Goal: Information Seeking & Learning: Find specific fact

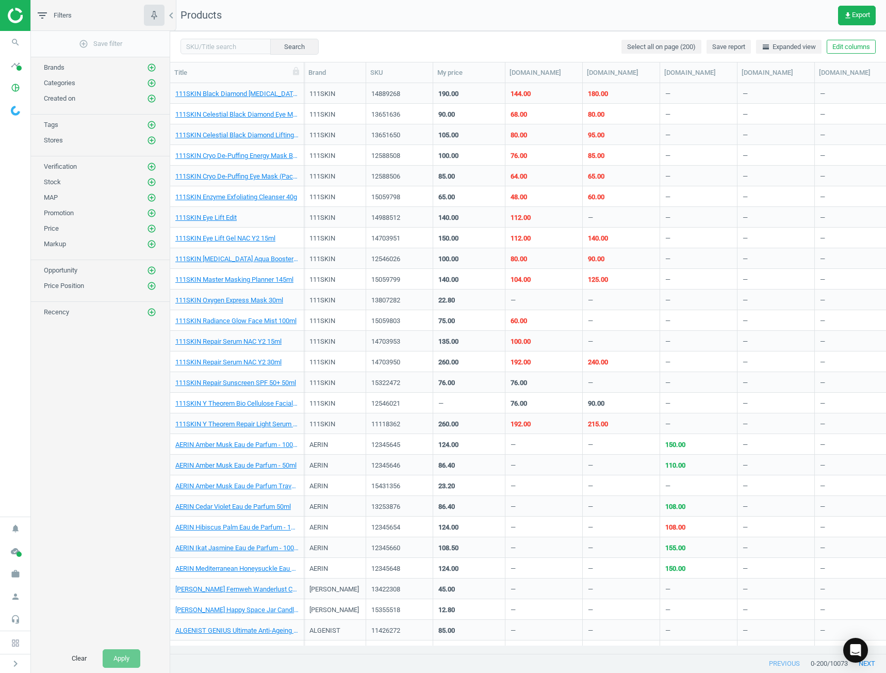
scroll to position [555, 708]
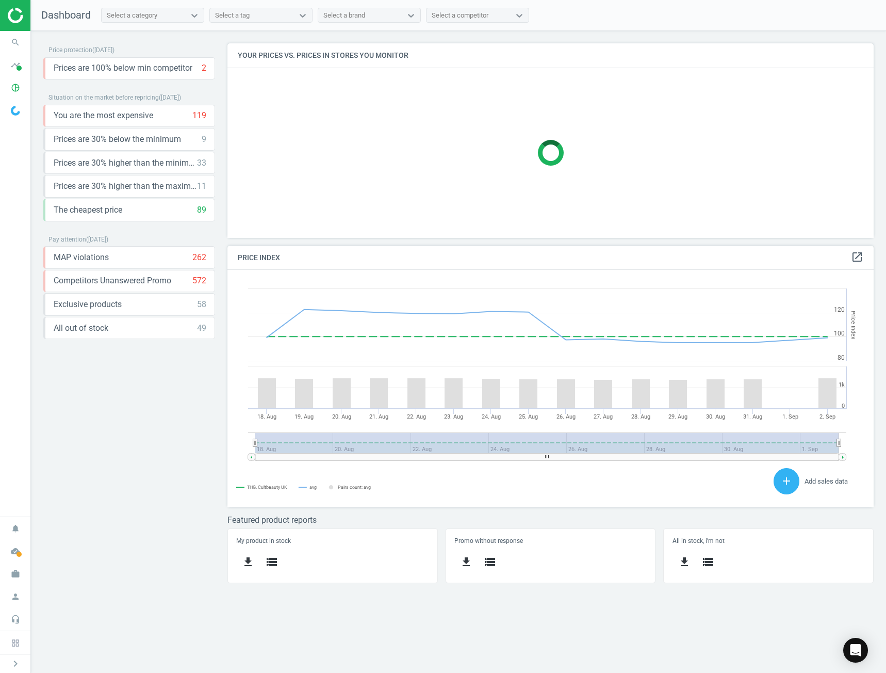
scroll to position [220, 662]
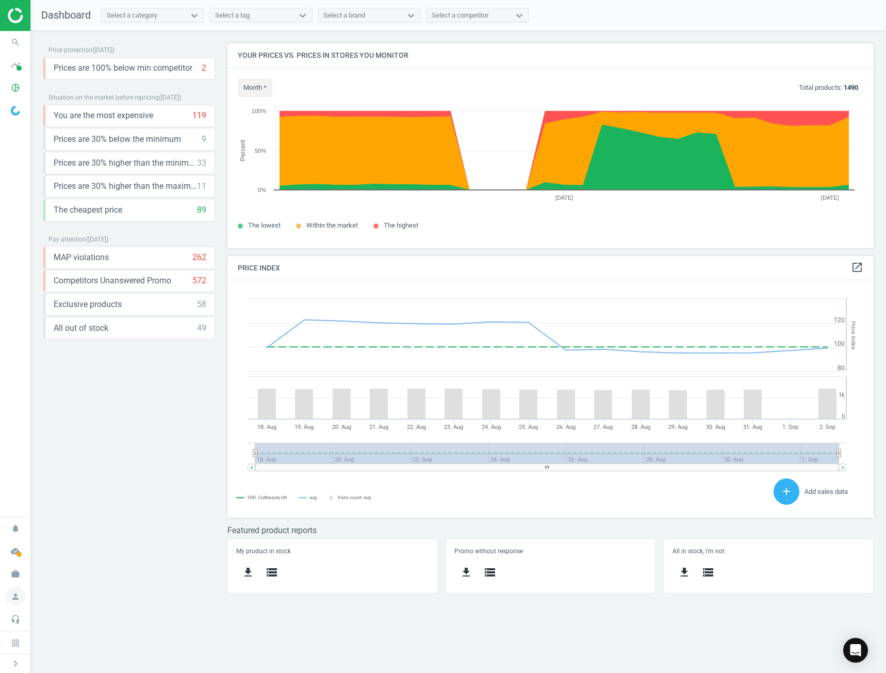
click at [19, 592] on icon "person" at bounding box center [16, 597] width 20 height 20
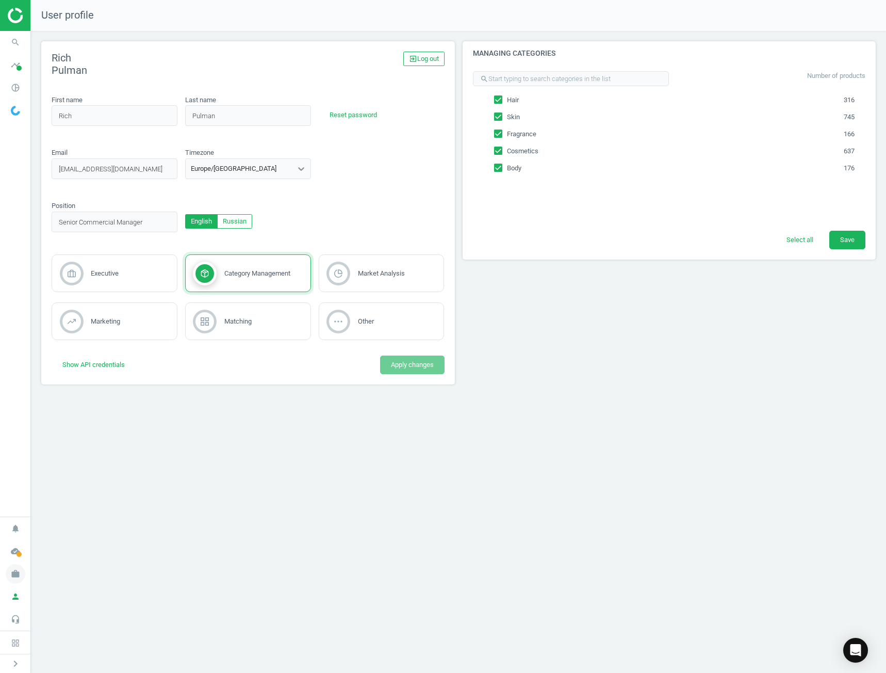
click at [23, 581] on span "work" at bounding box center [15, 573] width 31 height 23
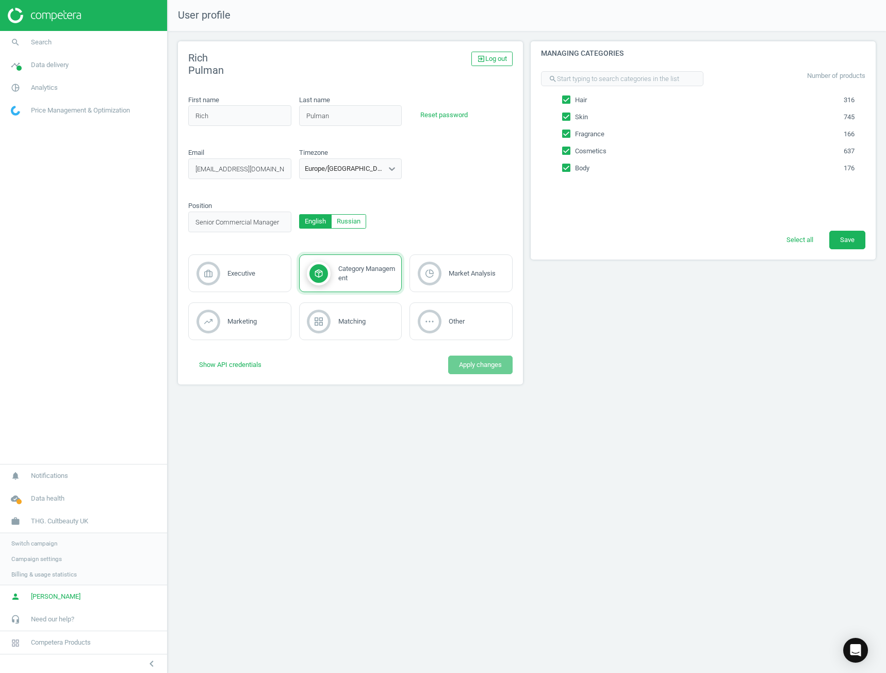
click at [40, 539] on span "Switch campaign" at bounding box center [34, 543] width 46 height 8
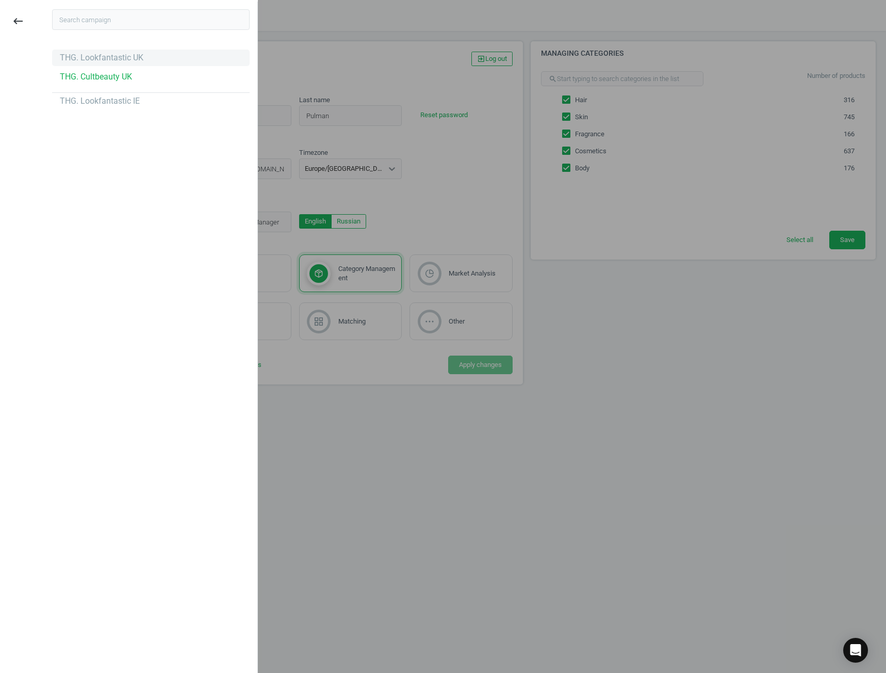
click at [140, 62] on div "THG. Lookfantastic UK" at bounding box center [151, 58] width 198 height 17
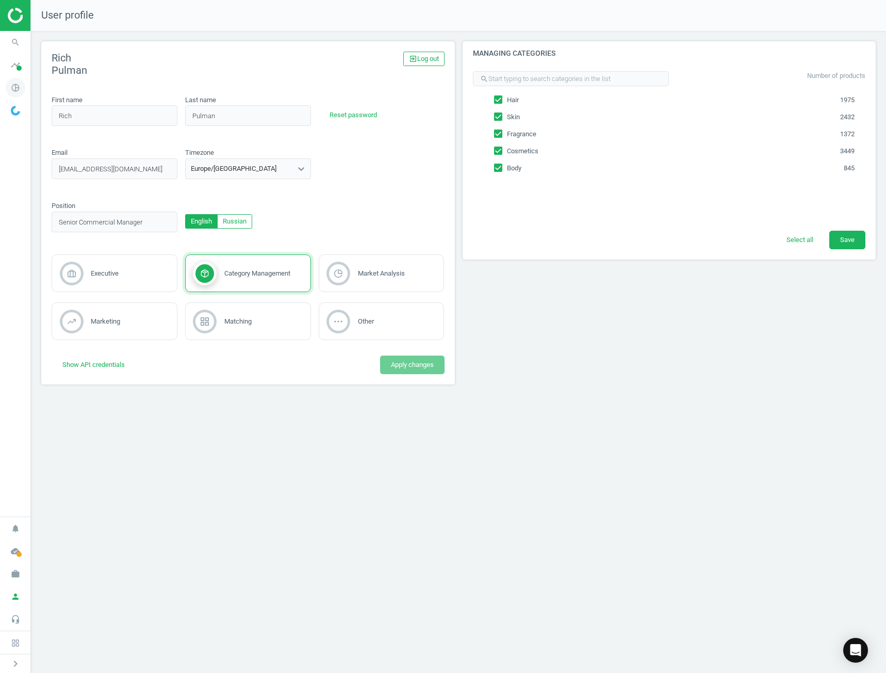
click at [23, 89] on icon "pie_chart_outlined" at bounding box center [16, 88] width 20 height 20
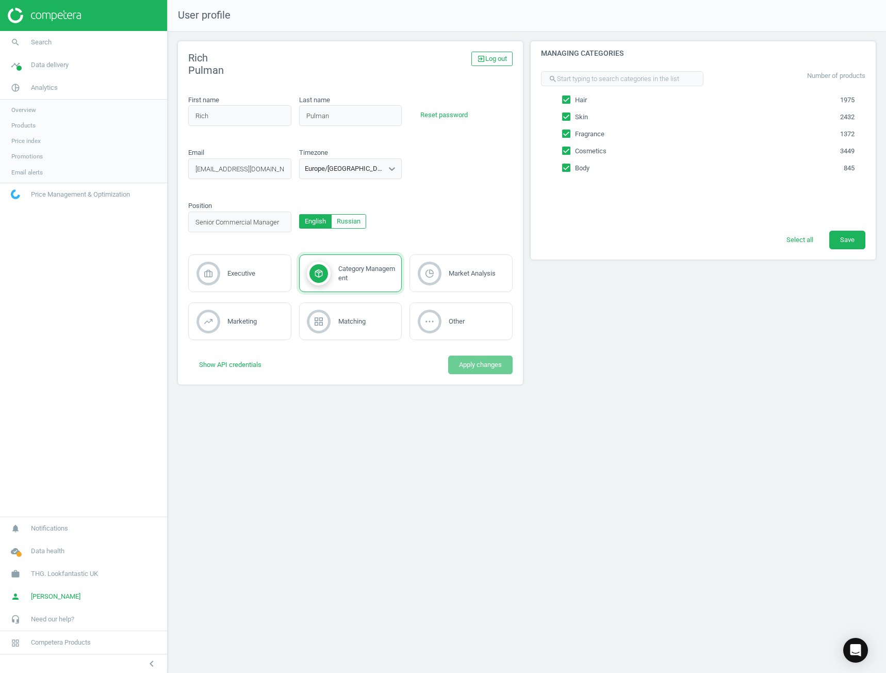
click at [46, 124] on link "Products" at bounding box center [83, 125] width 167 height 15
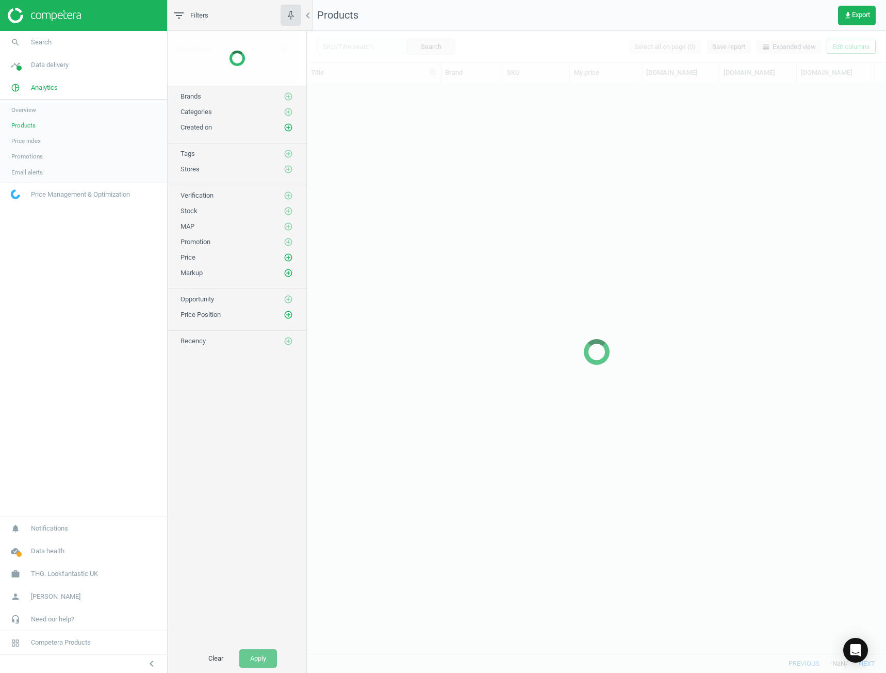
scroll to position [555, 572]
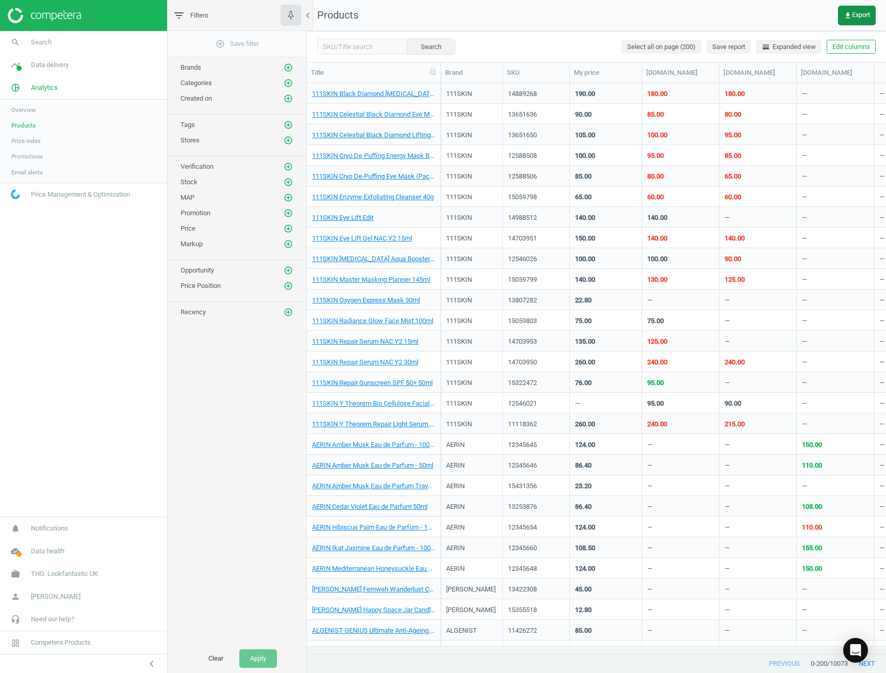
click at [848, 8] on button "get_app Export" at bounding box center [857, 16] width 38 height 20
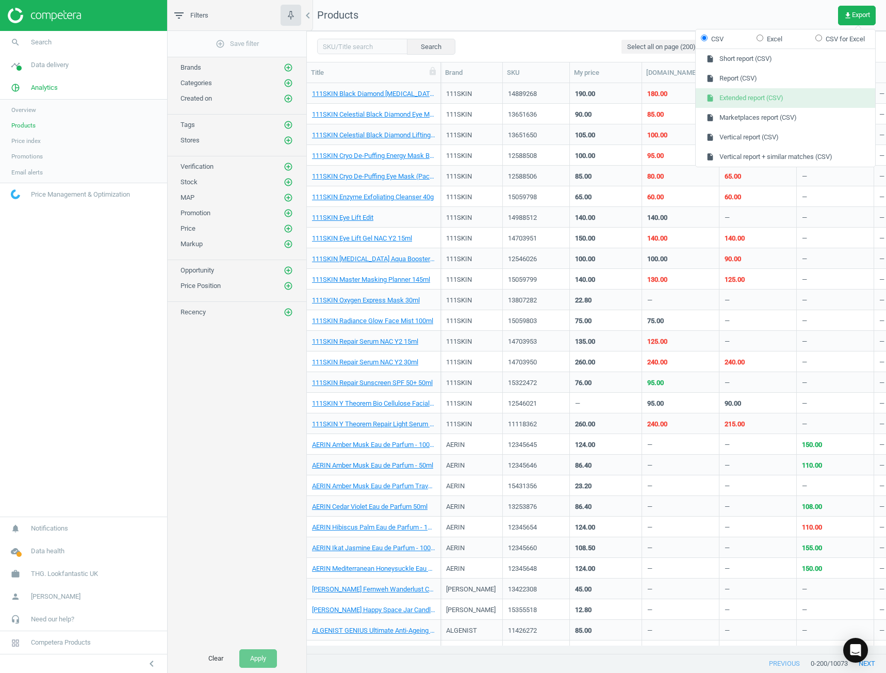
click at [772, 94] on button "insert_drive_file Extended report (CSV)" at bounding box center [786, 98] width 180 height 20
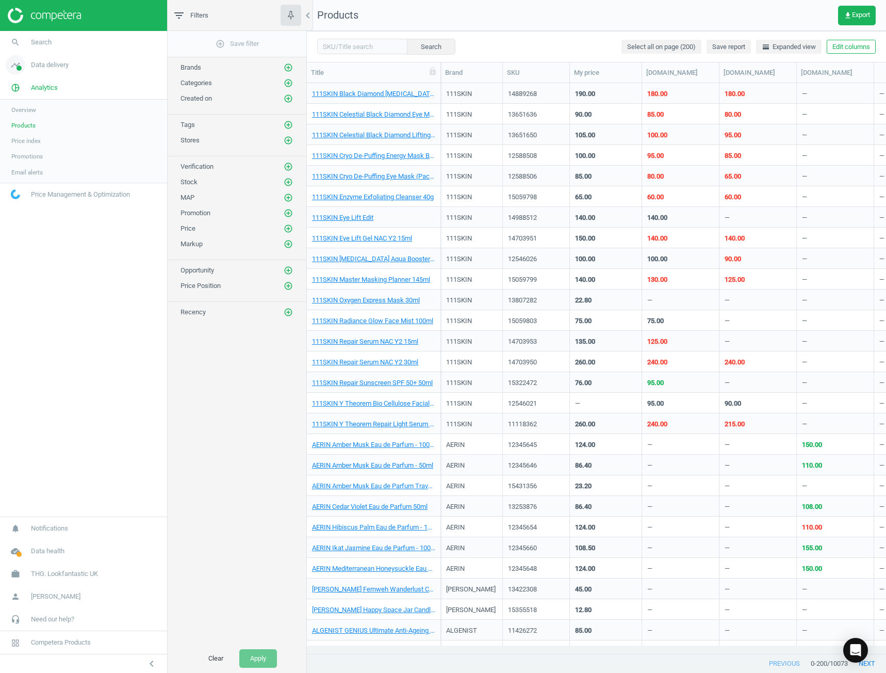
click at [59, 56] on link "timeline Data delivery" at bounding box center [83, 65] width 167 height 23
click at [58, 83] on link "Overview" at bounding box center [83, 86] width 167 height 15
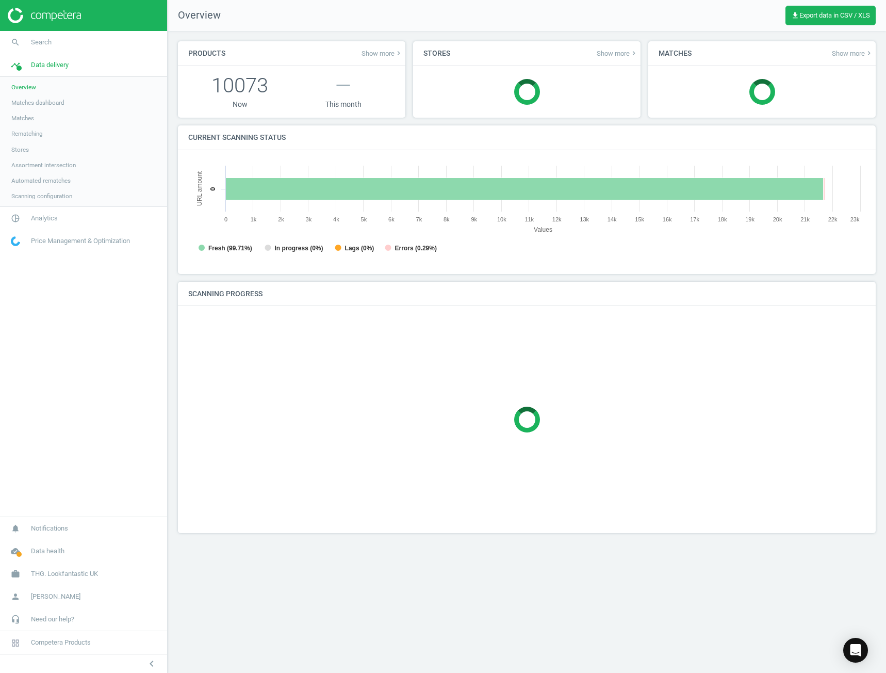
scroll to position [222, 693]
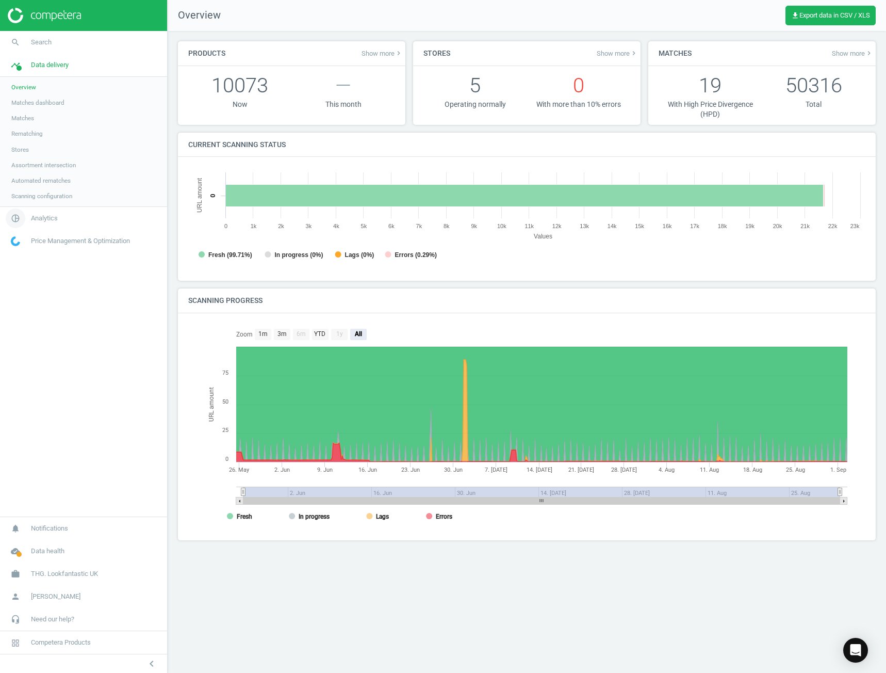
click at [43, 215] on span "Analytics" at bounding box center [44, 218] width 27 height 9
click at [23, 129] on span "Products" at bounding box center [23, 125] width 24 height 8
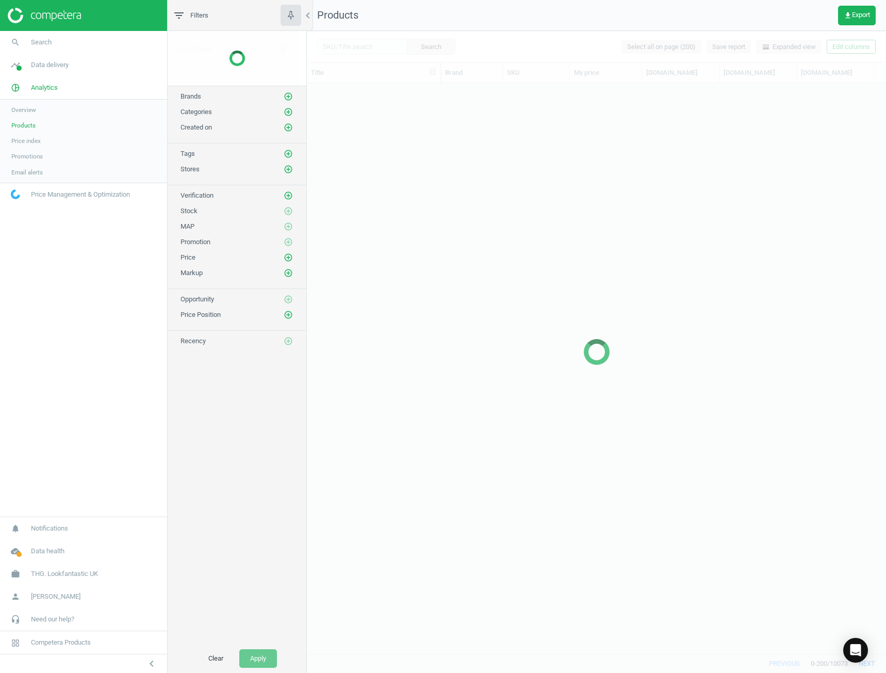
scroll to position [555, 572]
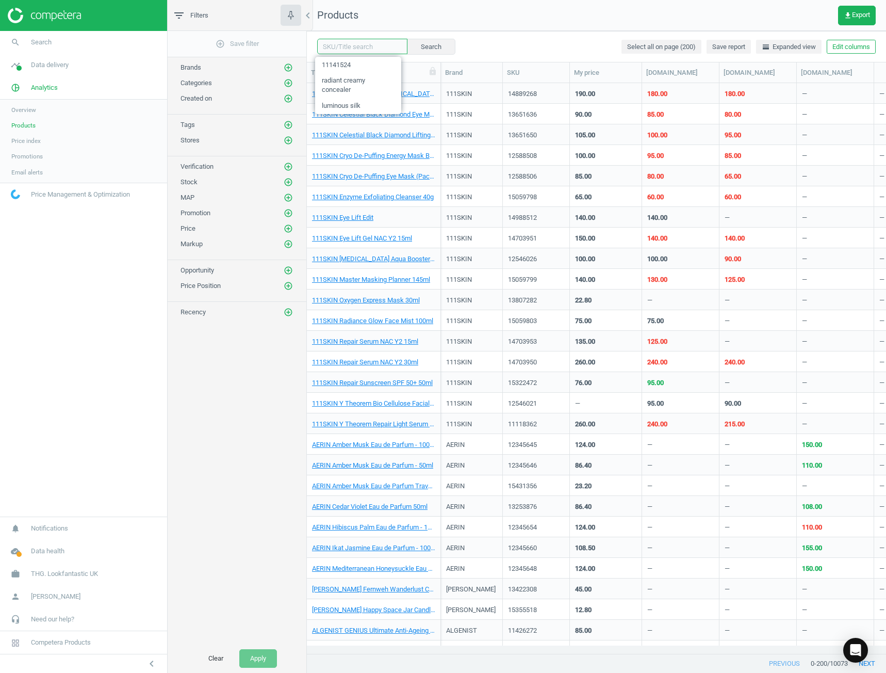
click at [340, 49] on input "text" at bounding box center [362, 46] width 90 height 15
paste input "15443553"
type input "15443553"
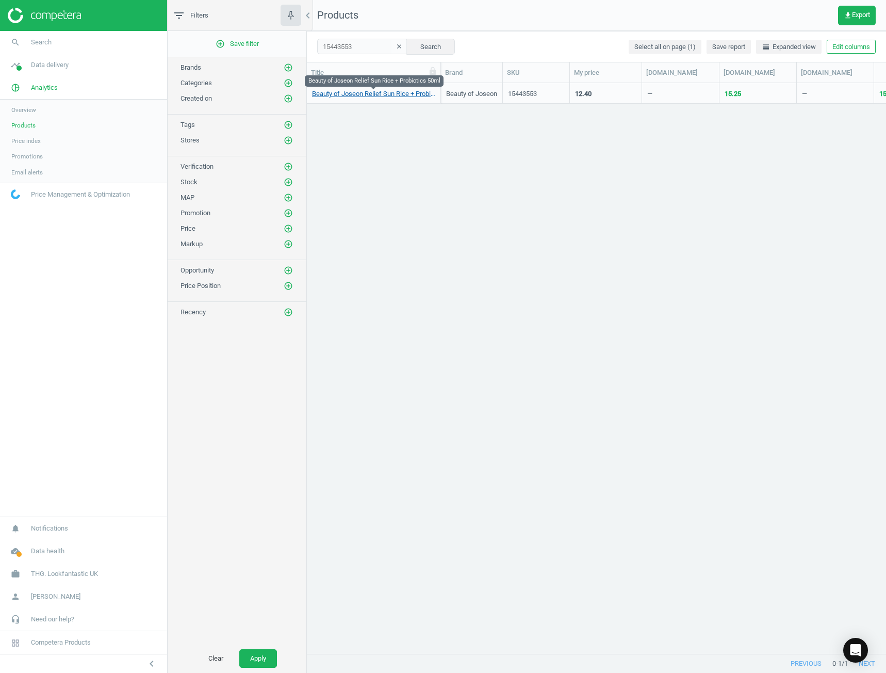
click at [403, 98] on link "Beauty of Joseon Relief Sun Rice + Probiotics 50ml" at bounding box center [373, 93] width 123 height 9
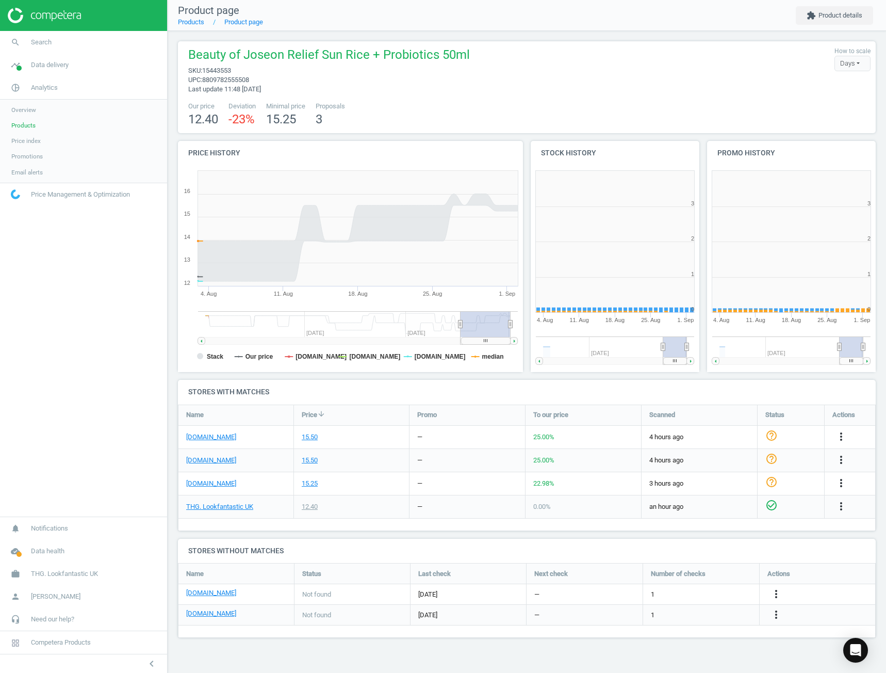
scroll to position [222, 185]
